Goal: Task Accomplishment & Management: Complete application form

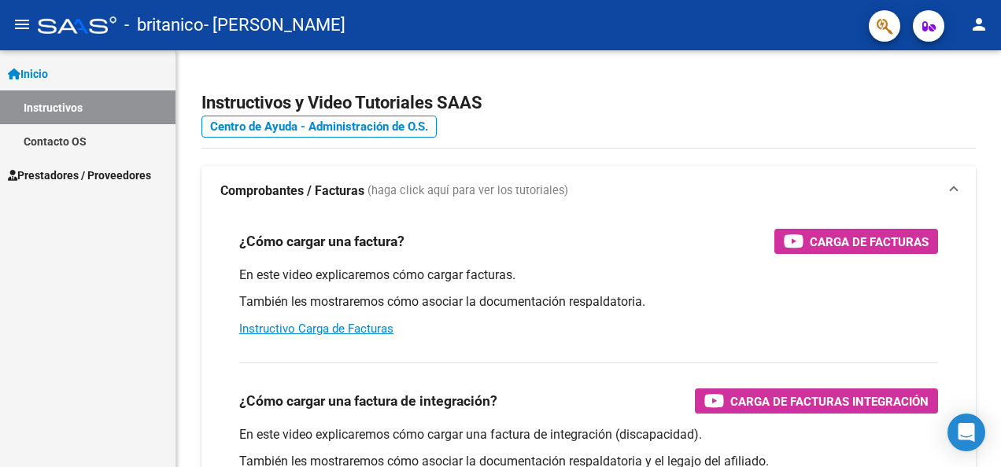
click at [21, 24] on mat-icon "menu" at bounding box center [22, 24] width 19 height 19
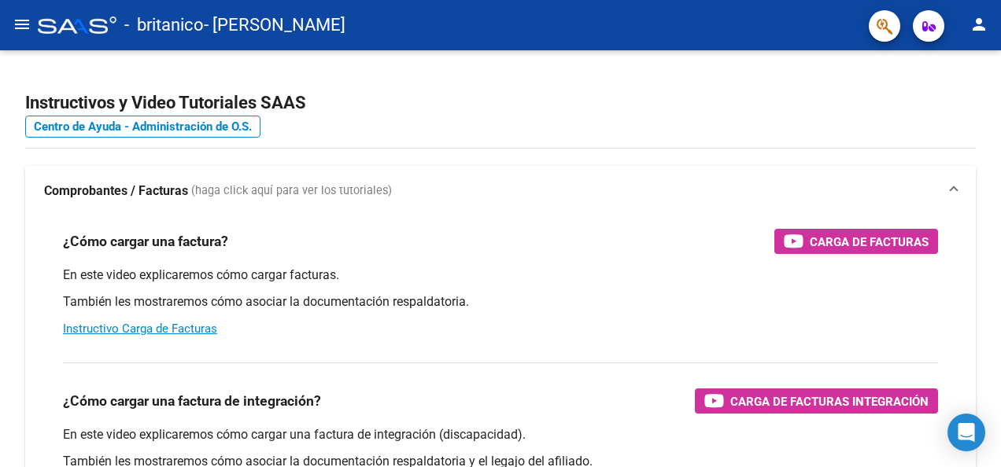
click at [21, 24] on mat-icon "menu" at bounding box center [22, 24] width 19 height 19
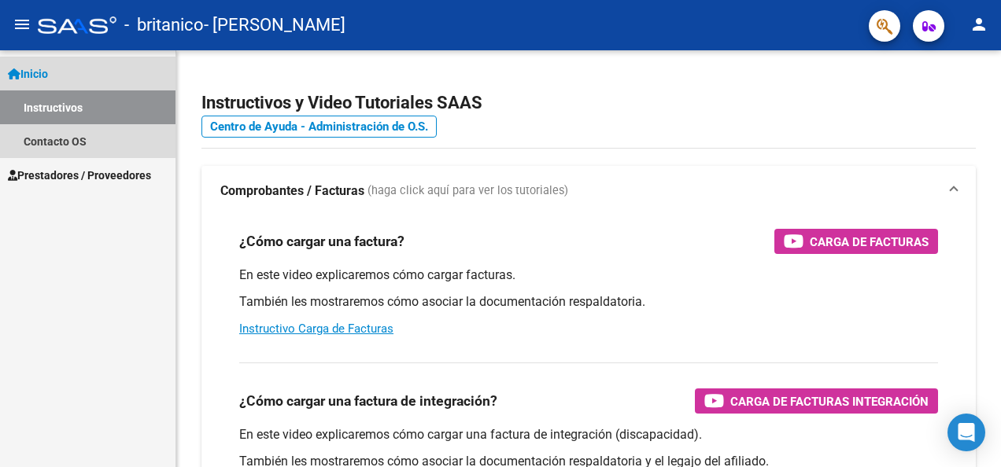
click at [48, 74] on span "Inicio" at bounding box center [28, 73] width 40 height 17
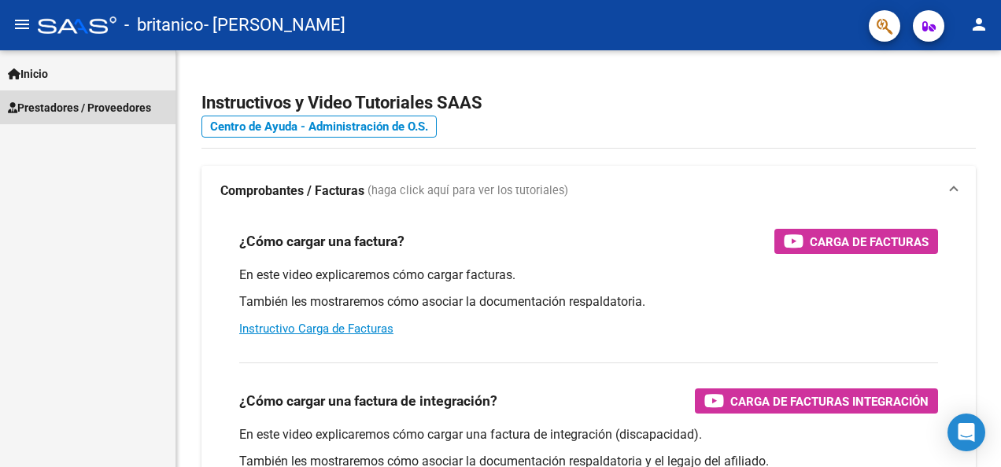
click at [62, 103] on span "Prestadores / Proveedores" at bounding box center [79, 107] width 143 height 17
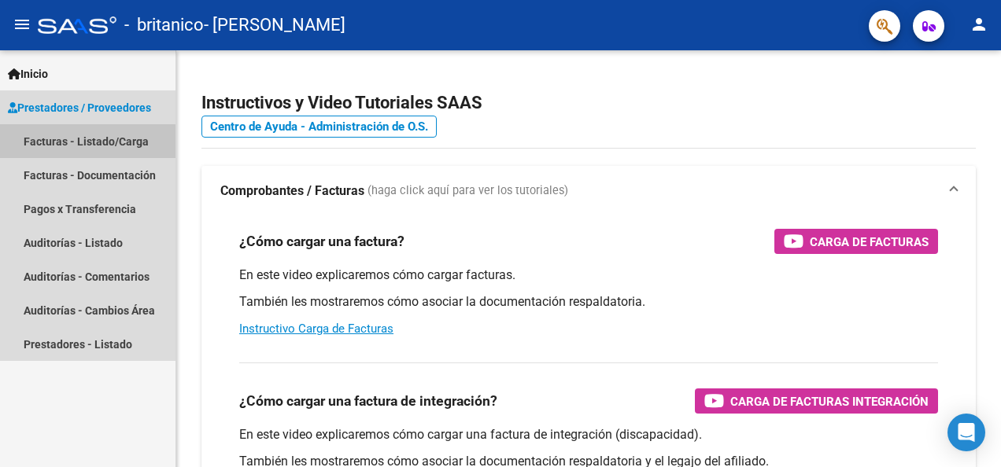
click at [77, 153] on link "Facturas - Listado/Carga" at bounding box center [87, 141] width 175 height 34
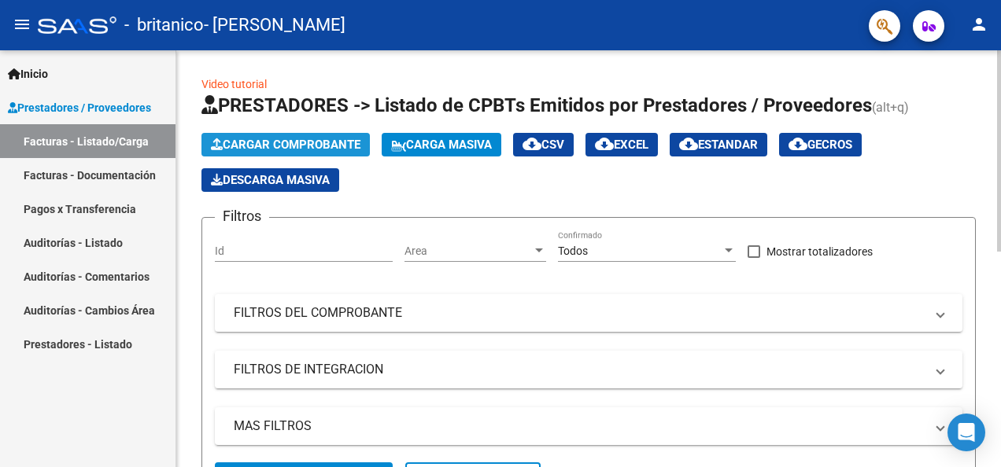
click at [260, 138] on span "Cargar Comprobante" at bounding box center [286, 145] width 150 height 14
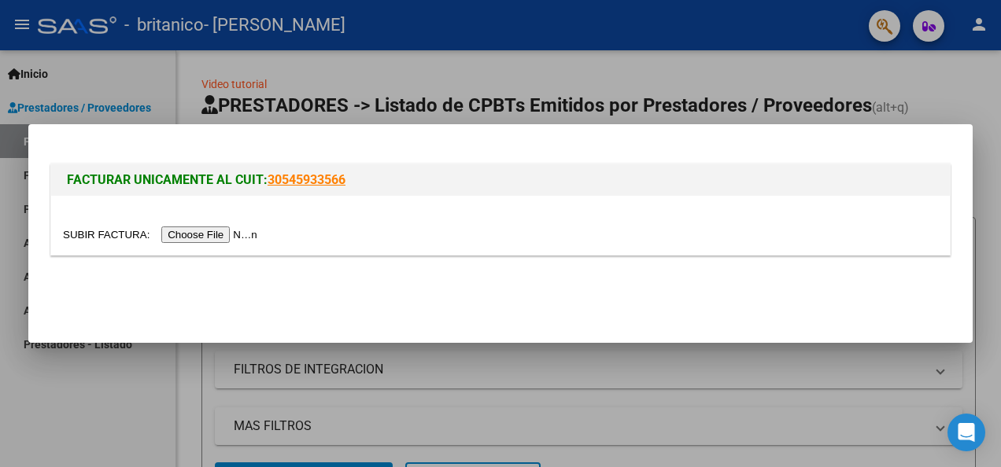
click at [178, 233] on input "file" at bounding box center [162, 235] width 199 height 17
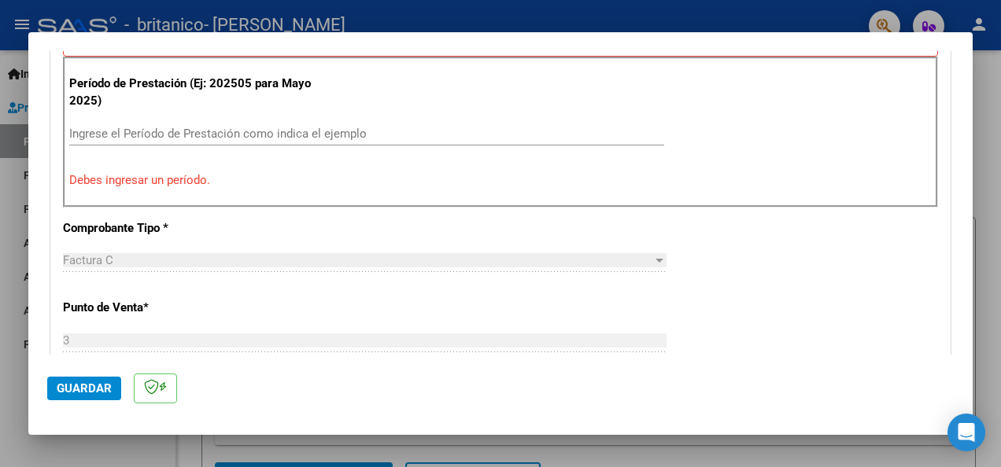
scroll to position [485, 0]
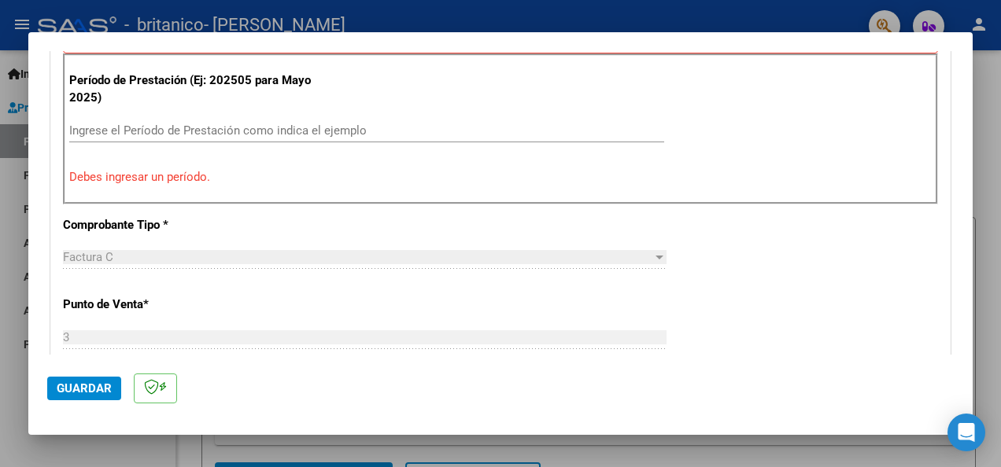
click at [427, 126] on input "Ingrese el Período de Prestación como indica el ejemplo" at bounding box center [366, 131] width 595 height 14
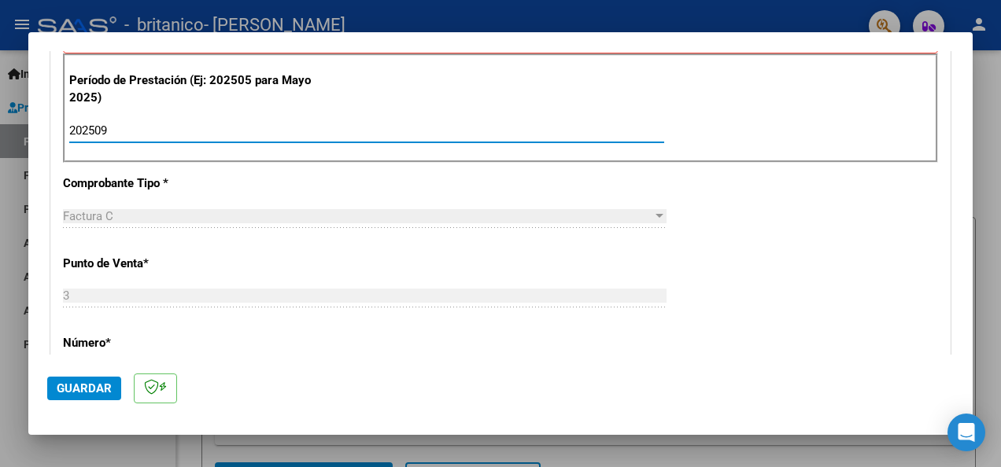
type input "202509"
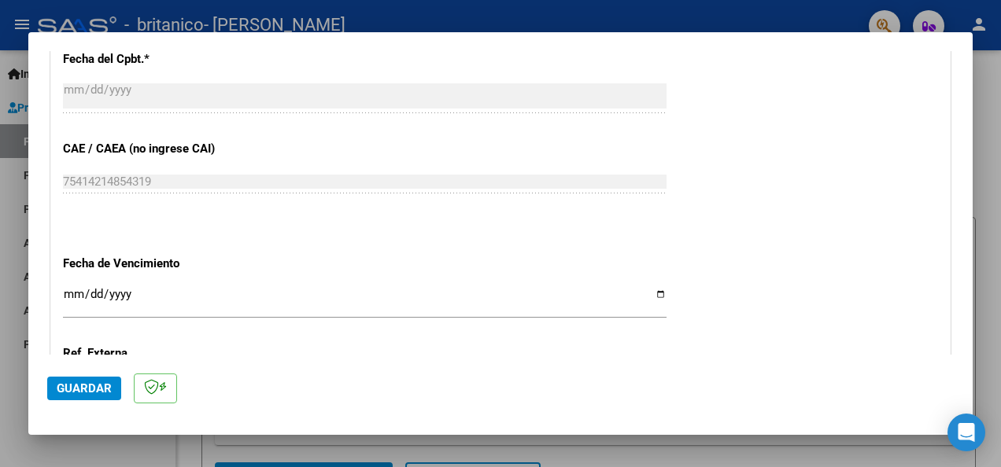
scroll to position [895, 0]
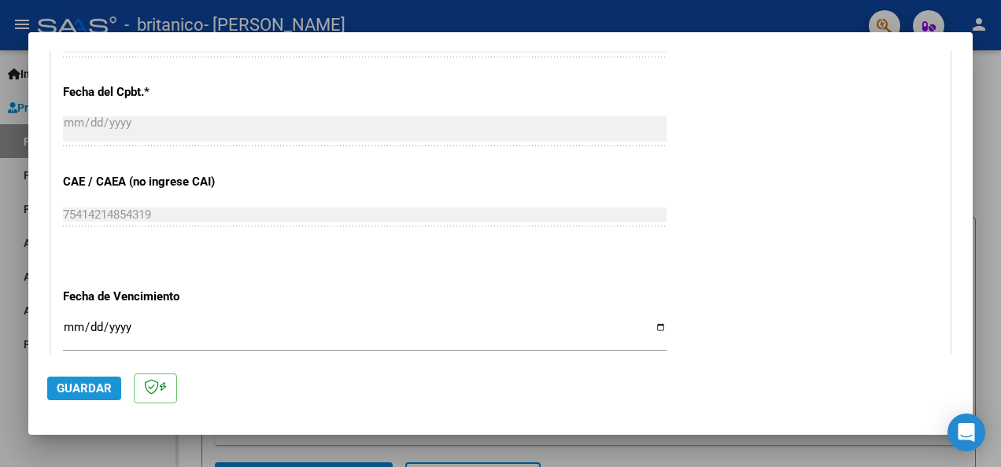
click at [99, 399] on button "Guardar" at bounding box center [84, 389] width 74 height 24
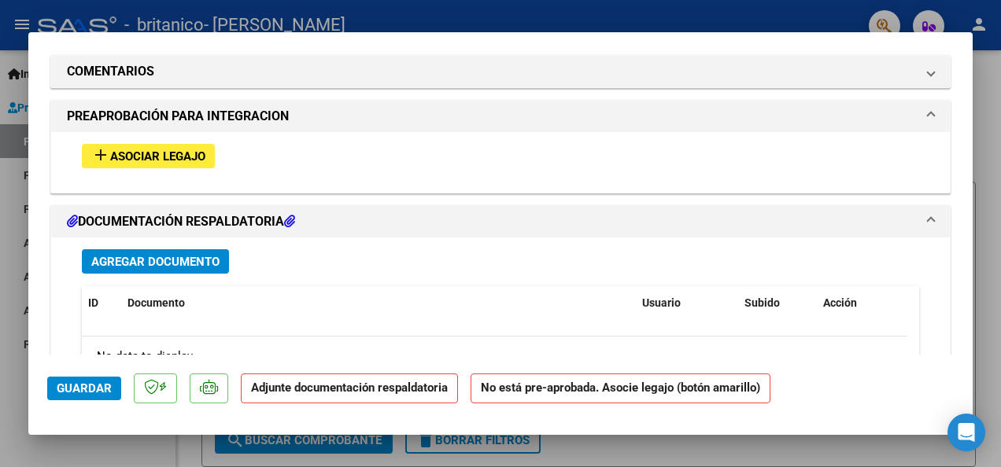
scroll to position [1367, 0]
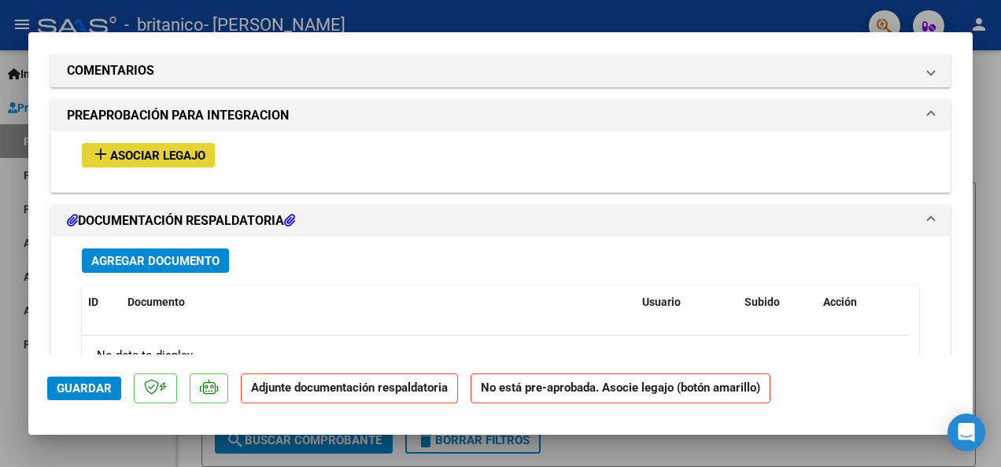
click at [198, 157] on span "Asociar Legajo" at bounding box center [157, 156] width 95 height 14
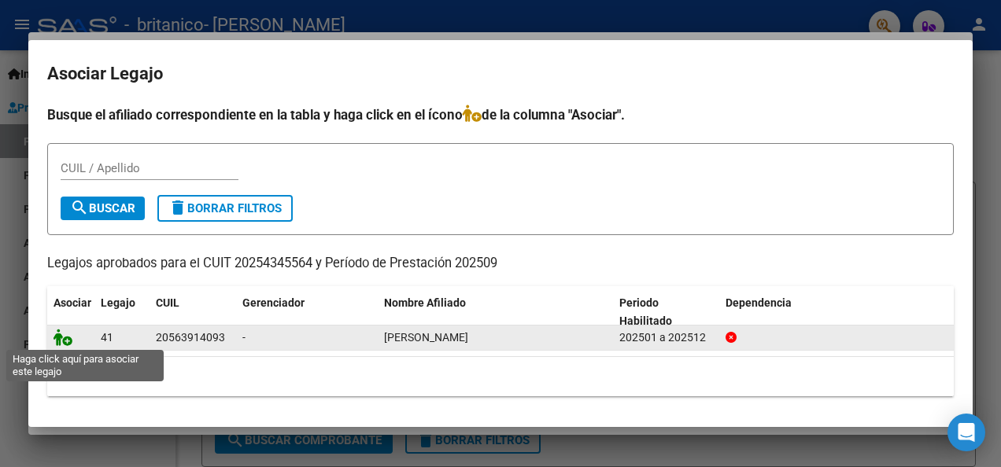
click at [68, 336] on icon at bounding box center [63, 337] width 19 height 17
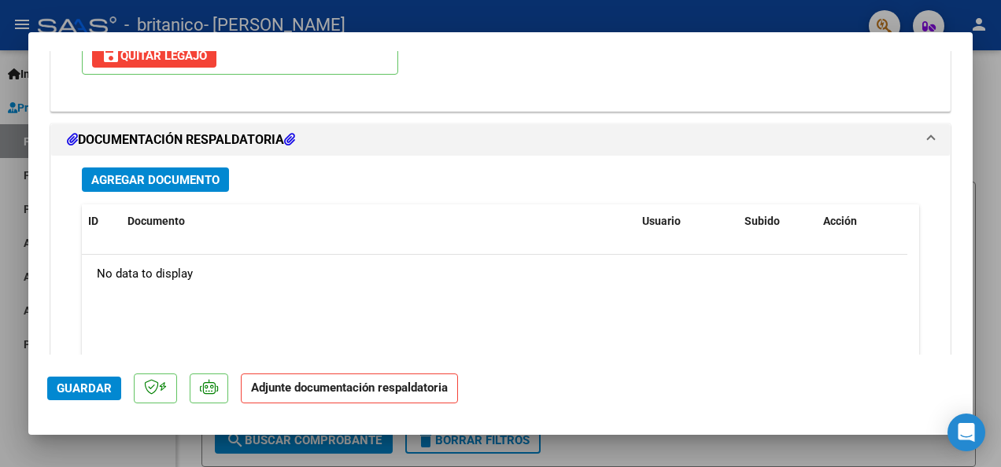
scroll to position [1693, 0]
click at [163, 173] on span "Agregar Documento" at bounding box center [155, 180] width 128 height 14
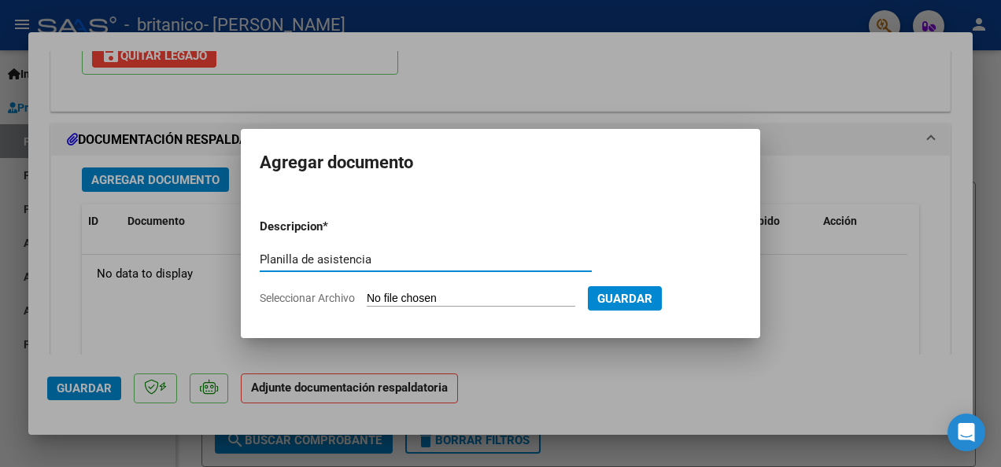
type input "Planilla de asistencia"
click at [334, 297] on span "Seleccionar Archivo" at bounding box center [307, 298] width 95 height 13
click at [367, 297] on input "Seleccionar Archivo" at bounding box center [471, 299] width 209 height 15
type input "C:\fakepath\20251010_205432.jpg"
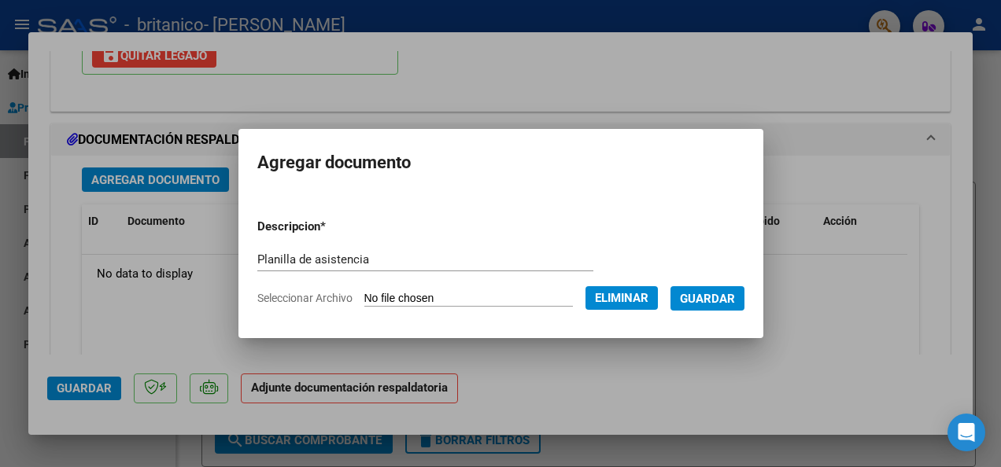
click at [704, 292] on span "Guardar" at bounding box center [707, 299] width 55 height 14
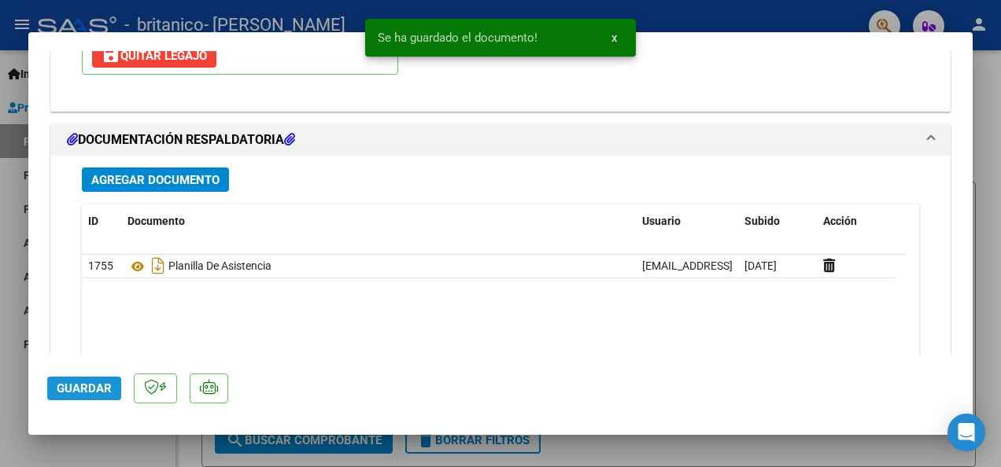
click at [77, 390] on span "Guardar" at bounding box center [84, 389] width 55 height 14
